Goal: Navigation & Orientation: Go to known website

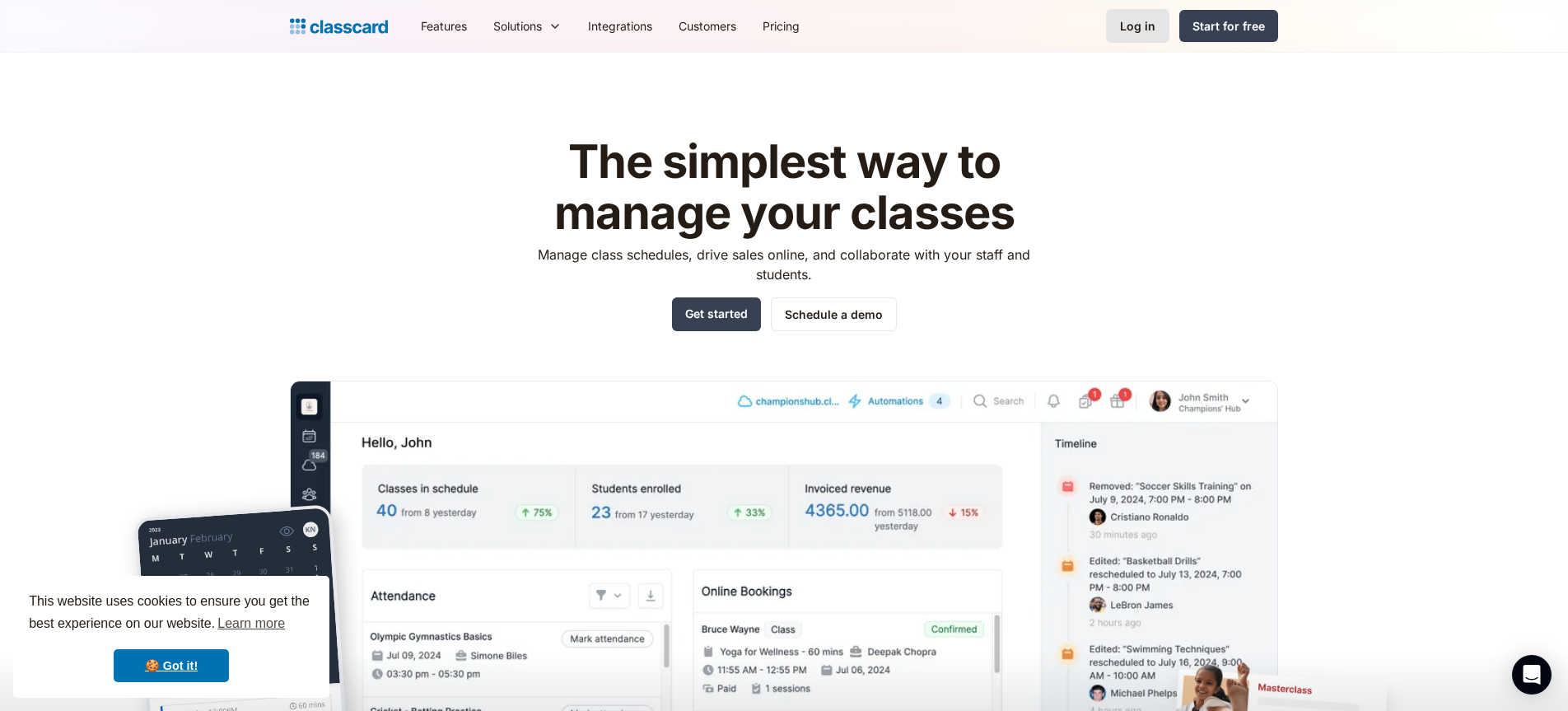
click at [1138, 13] on link "Log in" at bounding box center [1137, 26] width 63 height 34
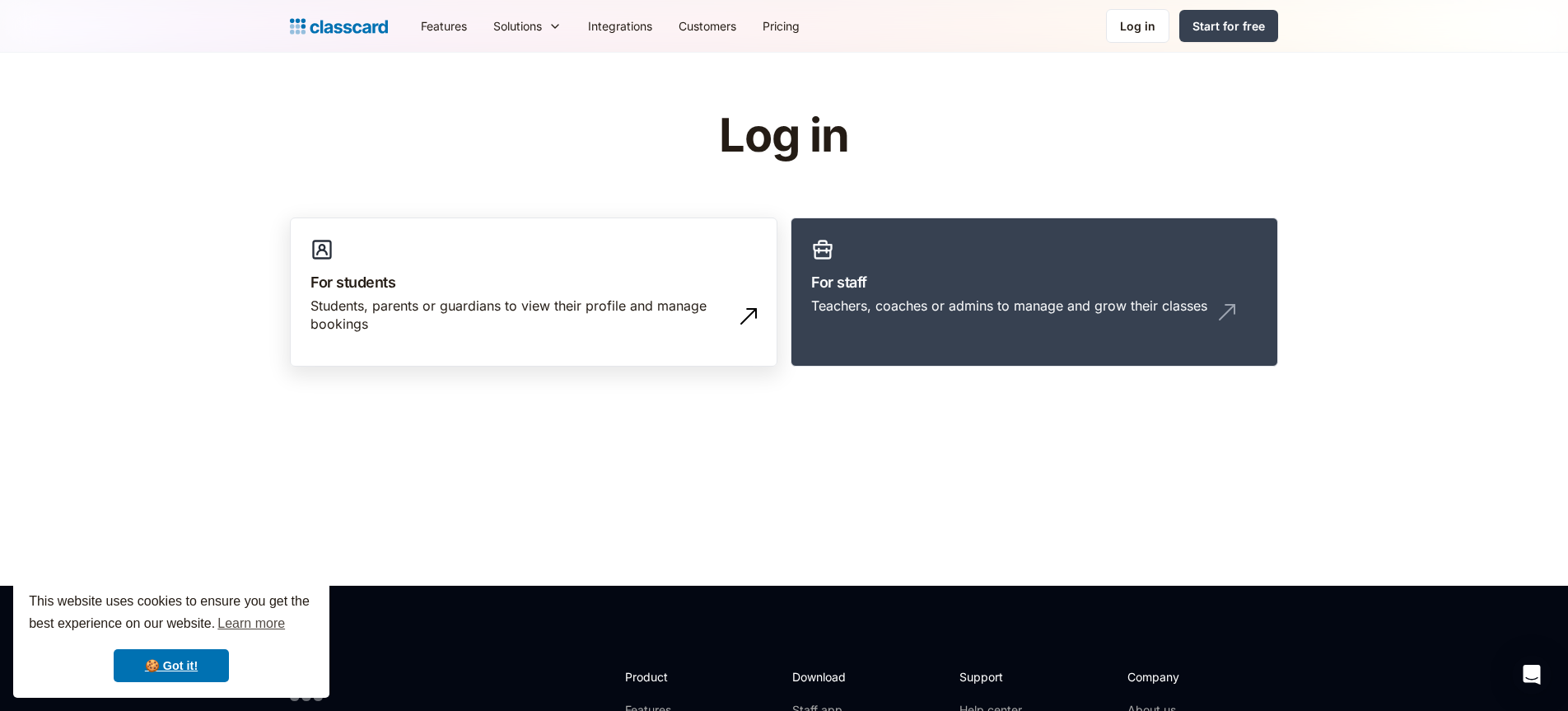
click at [683, 307] on div "Students, parents or guardians to view their profile and manage bookings" at bounding box center [517, 315] width 413 height 37
